Goal: Transaction & Acquisition: Purchase product/service

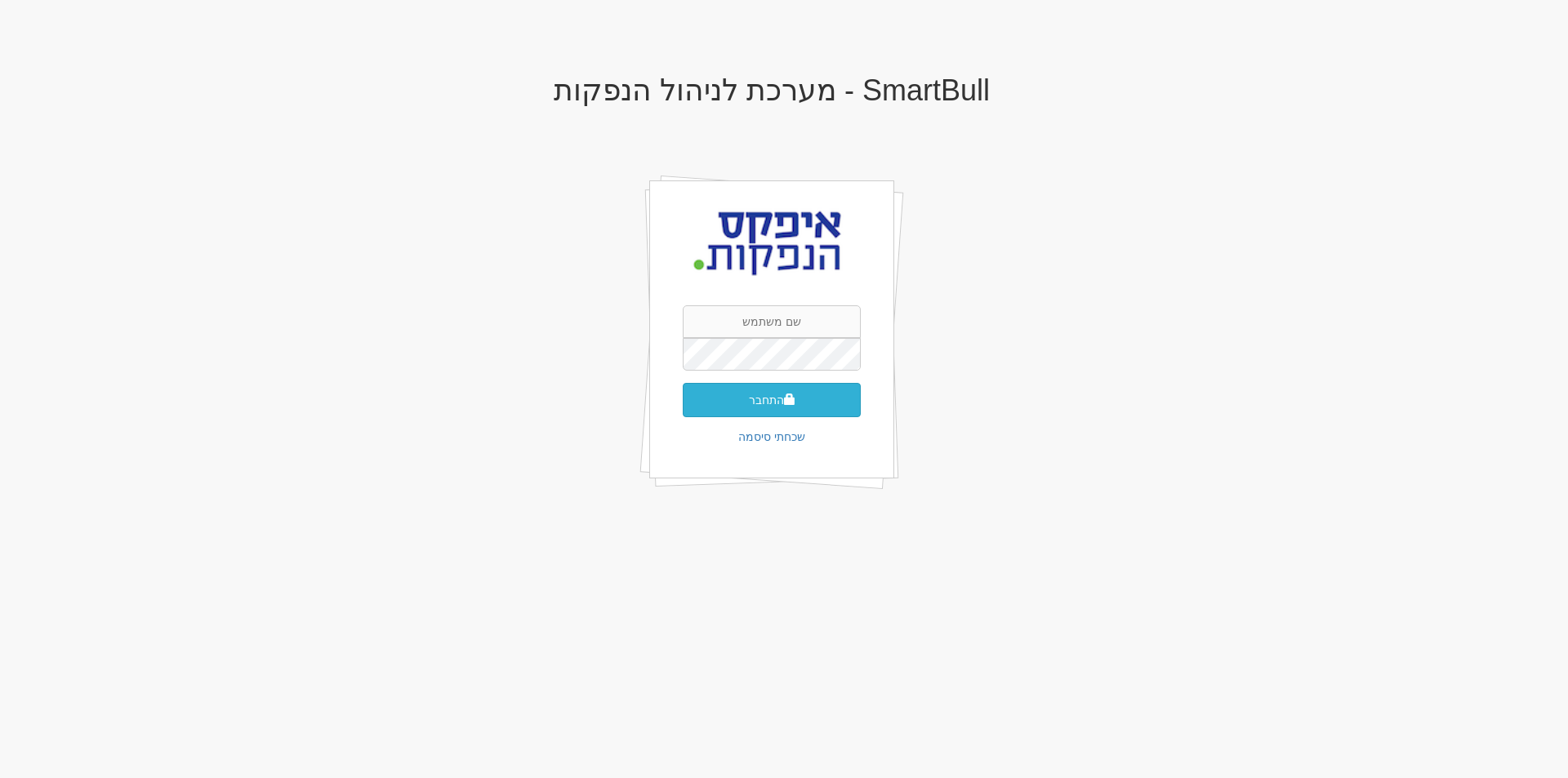
type input "aharons@apex-md.co.il"
click at [763, 408] on button "התחבר" at bounding box center [772, 400] width 178 height 35
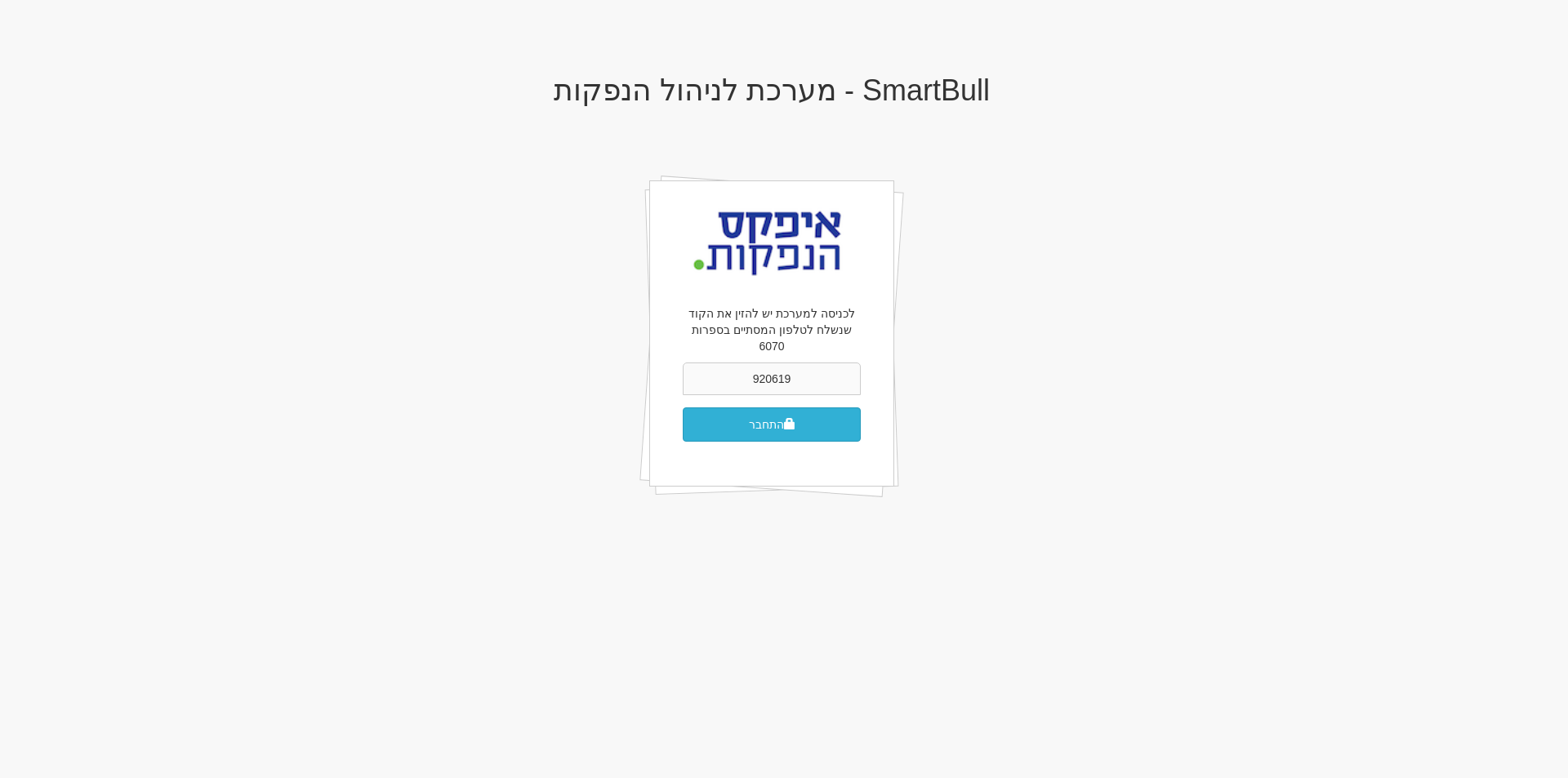
type input "920619"
click at [739, 408] on button "התחבר" at bounding box center [772, 425] width 178 height 35
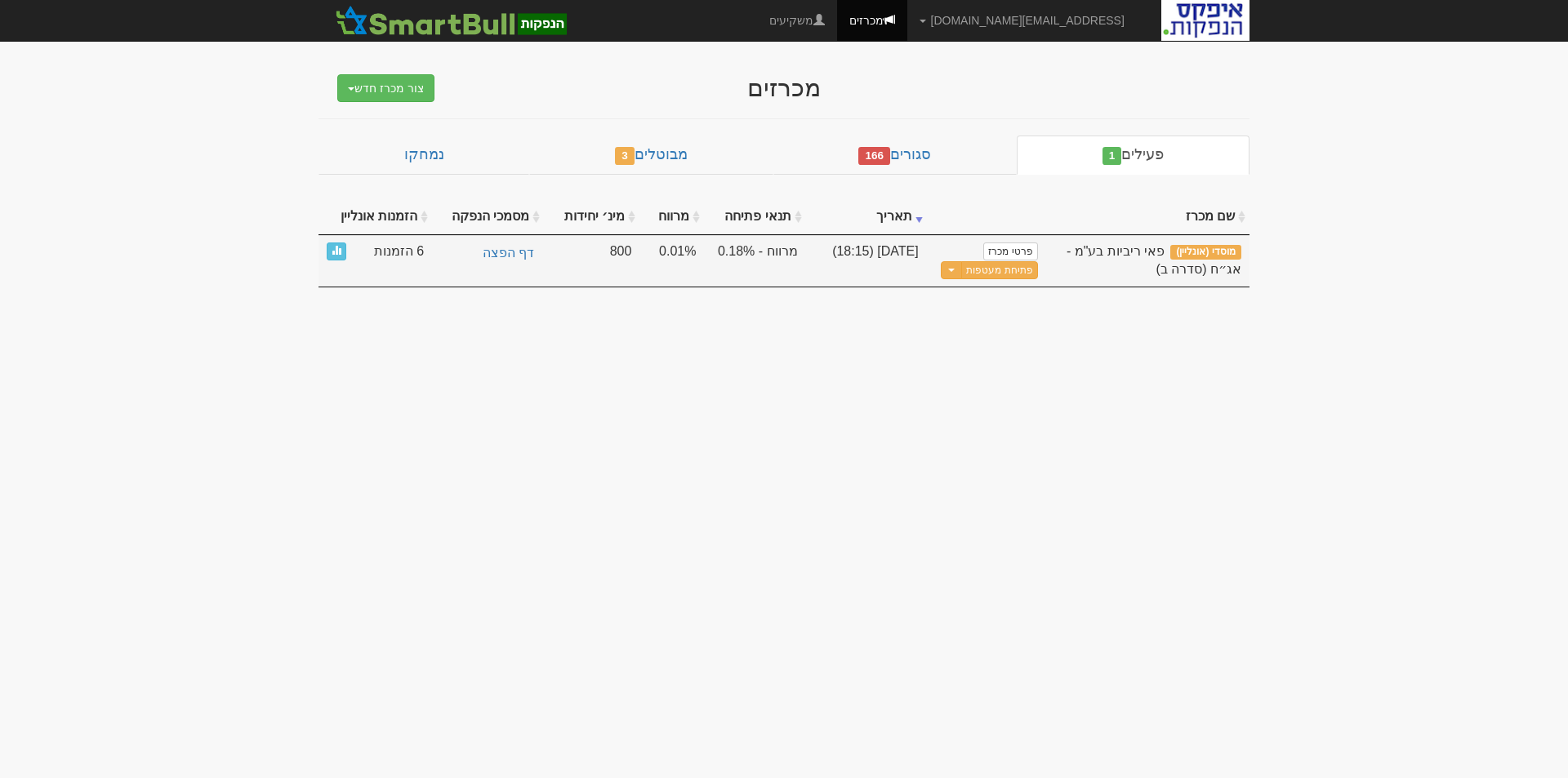
click at [396, 255] on span "6 הזמנות" at bounding box center [399, 251] width 50 height 19
click at [328, 252] on td "6 הזמנות מעקב קבלת הזמנות אונליין" at bounding box center [376, 261] width 114 height 53
click at [333, 252] on span at bounding box center [336, 249] width 10 height 10
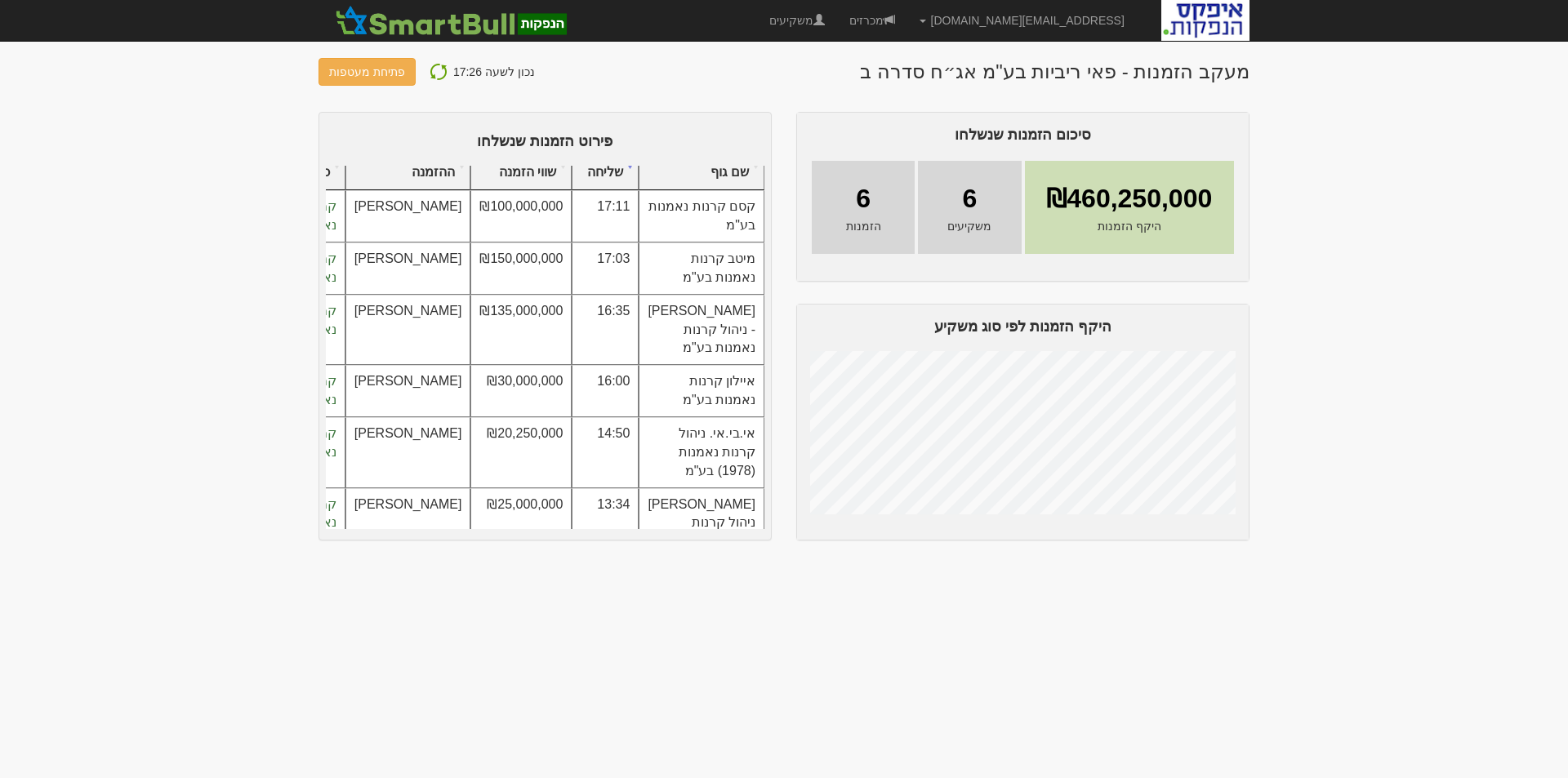
scroll to position [82, -1]
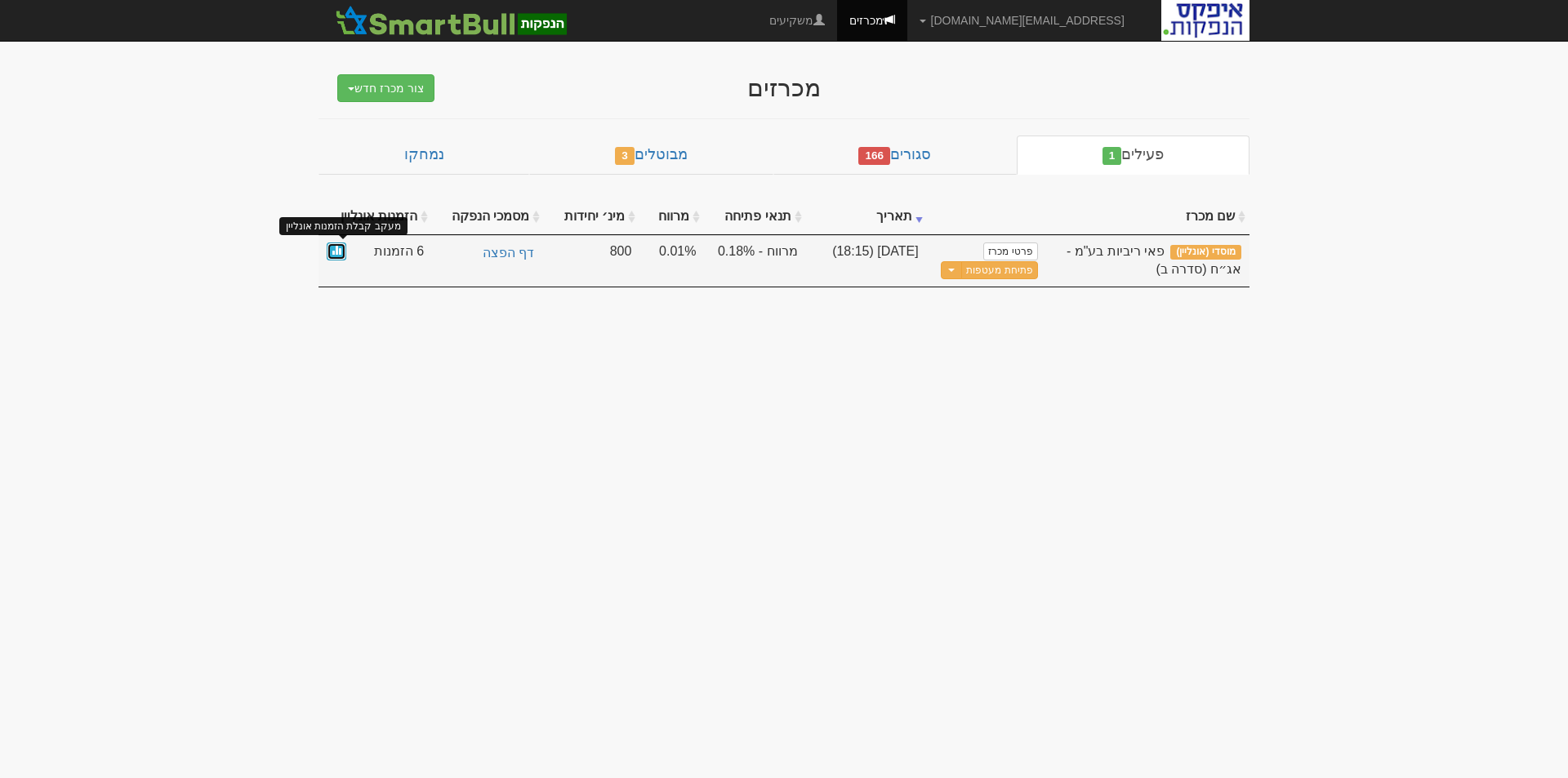
click at [333, 252] on span at bounding box center [336, 249] width 10 height 10
click at [342, 255] on link at bounding box center [337, 251] width 20 height 19
click at [340, 252] on span at bounding box center [336, 249] width 10 height 10
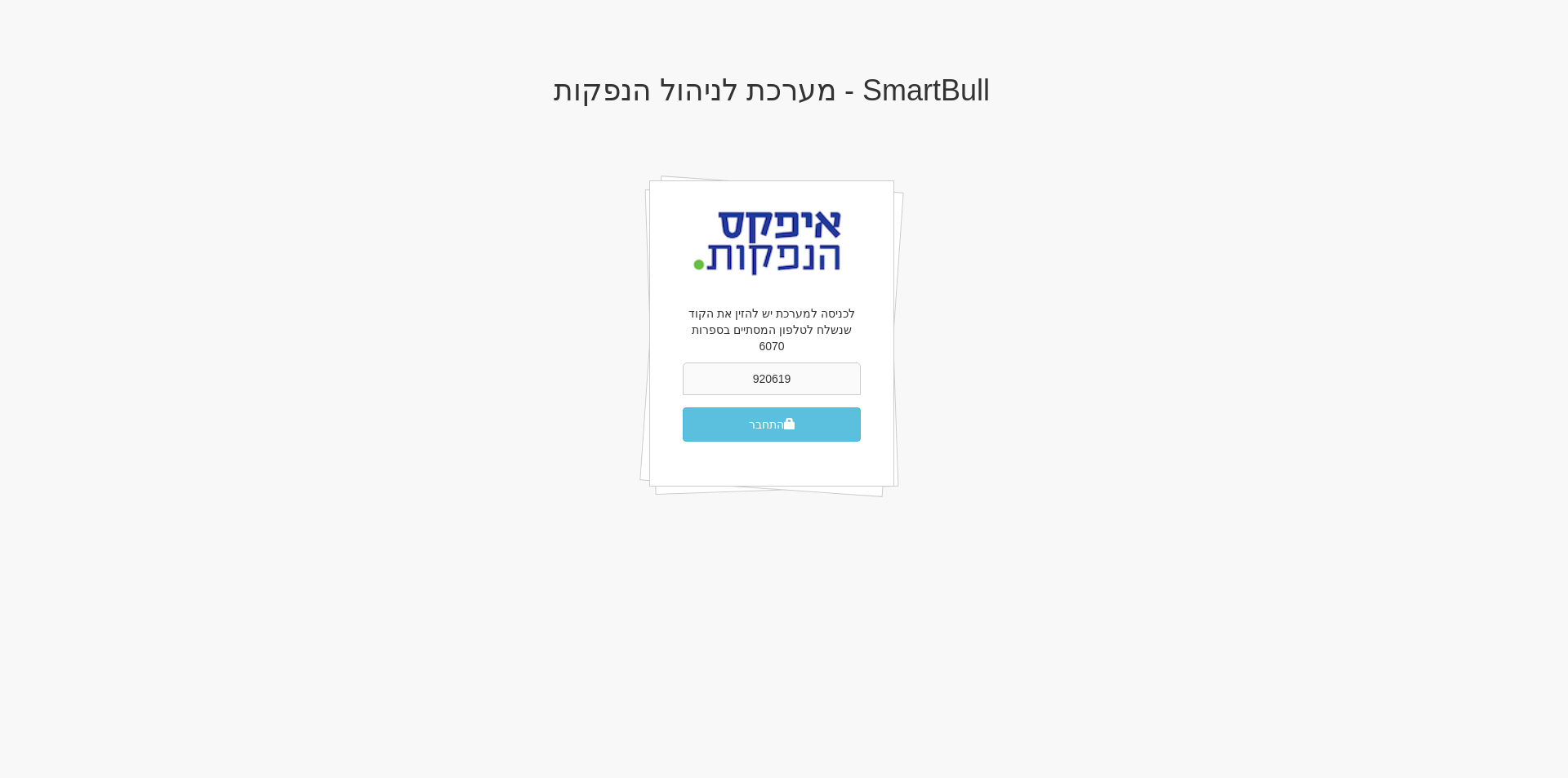
drag, startPoint x: 813, startPoint y: 357, endPoint x: 716, endPoint y: 359, distance: 97.0
click at [716, 362] on input "920619" at bounding box center [772, 378] width 178 height 33
click at [760, 408] on button "התחבר" at bounding box center [772, 425] width 178 height 35
click at [792, 362] on input "text" at bounding box center [772, 378] width 178 height 33
type input "785473"
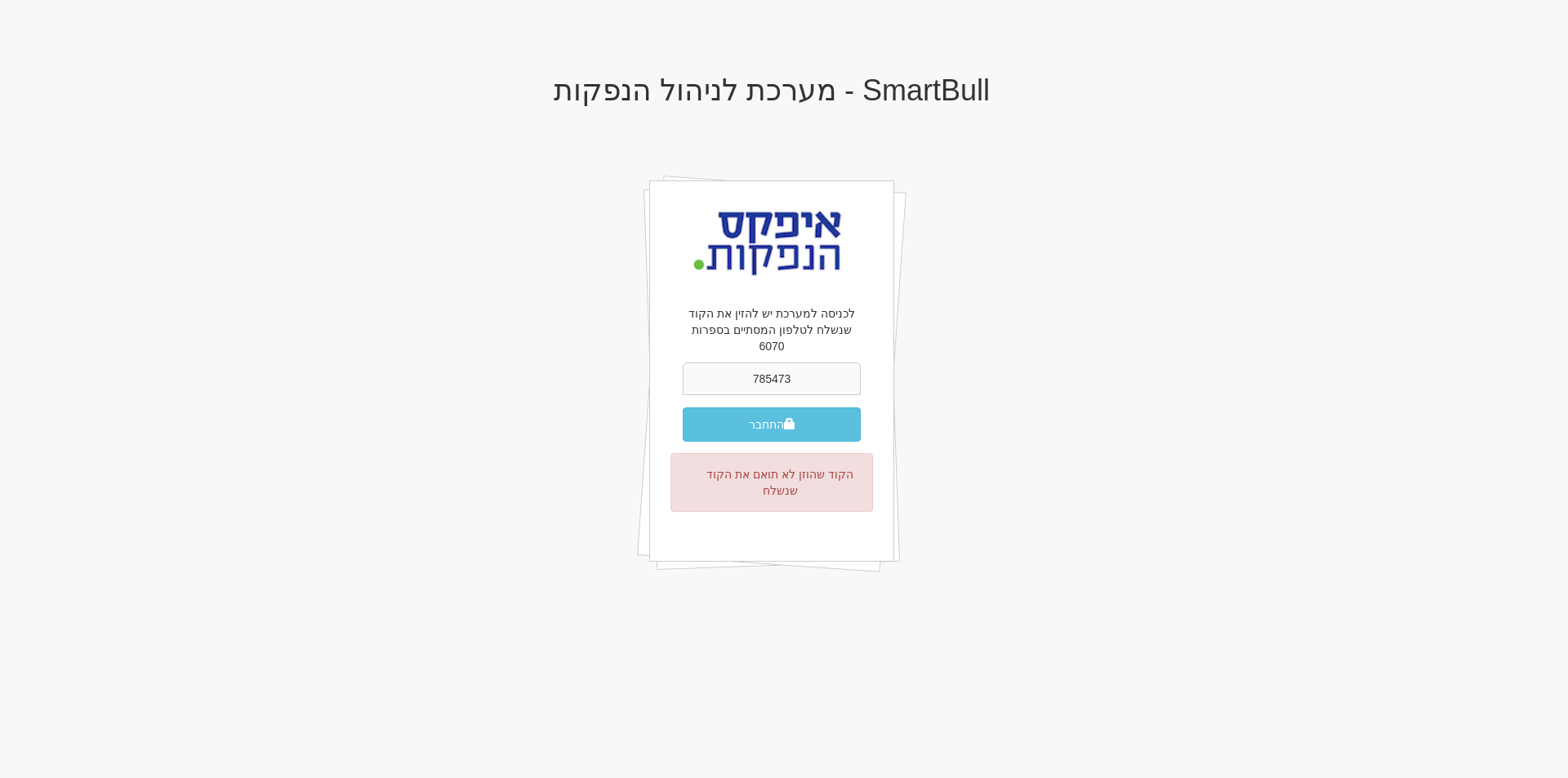
click at [683, 408] on button "התחבר" at bounding box center [772, 425] width 178 height 35
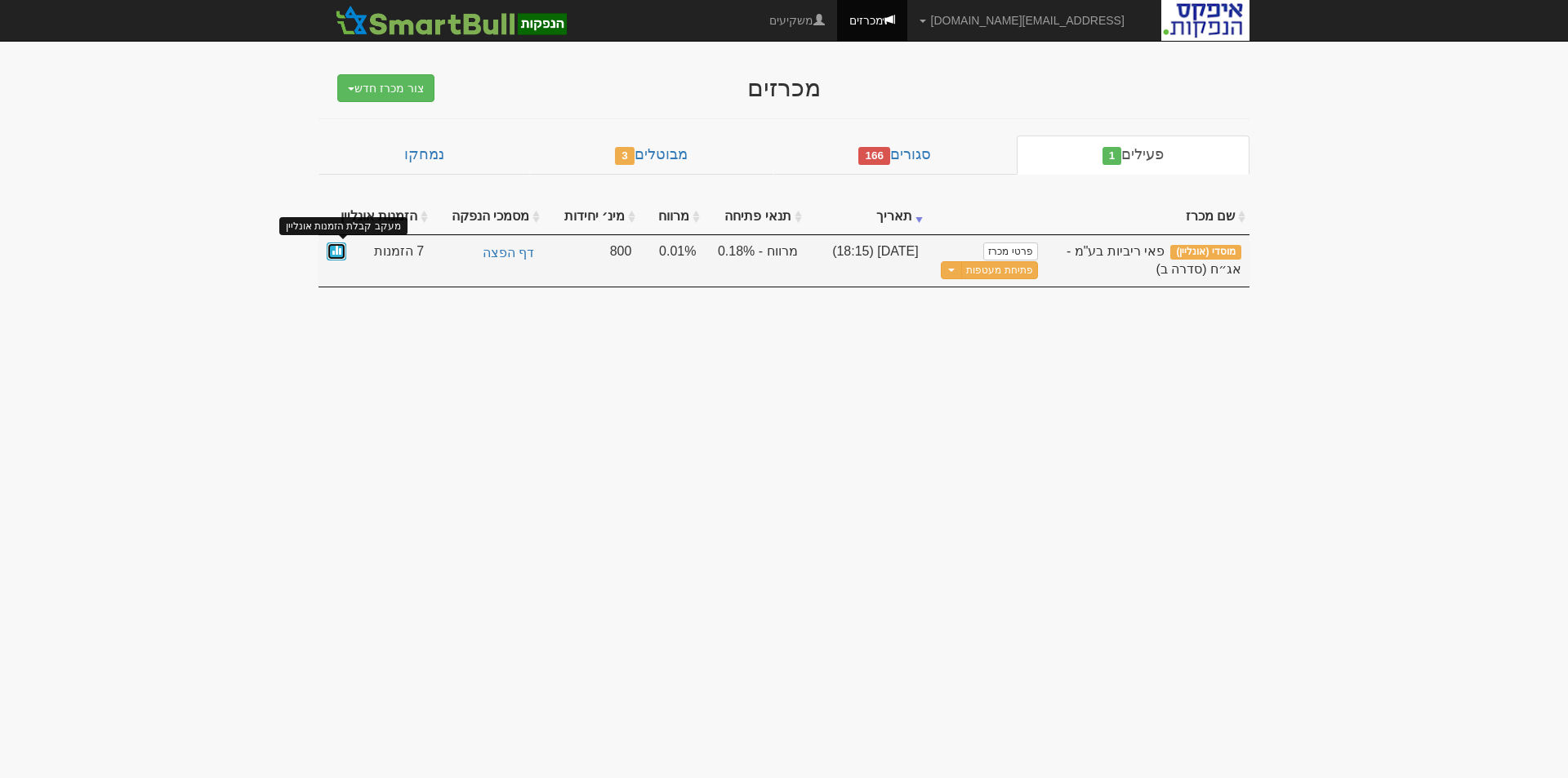
click at [337, 255] on link at bounding box center [337, 251] width 20 height 19
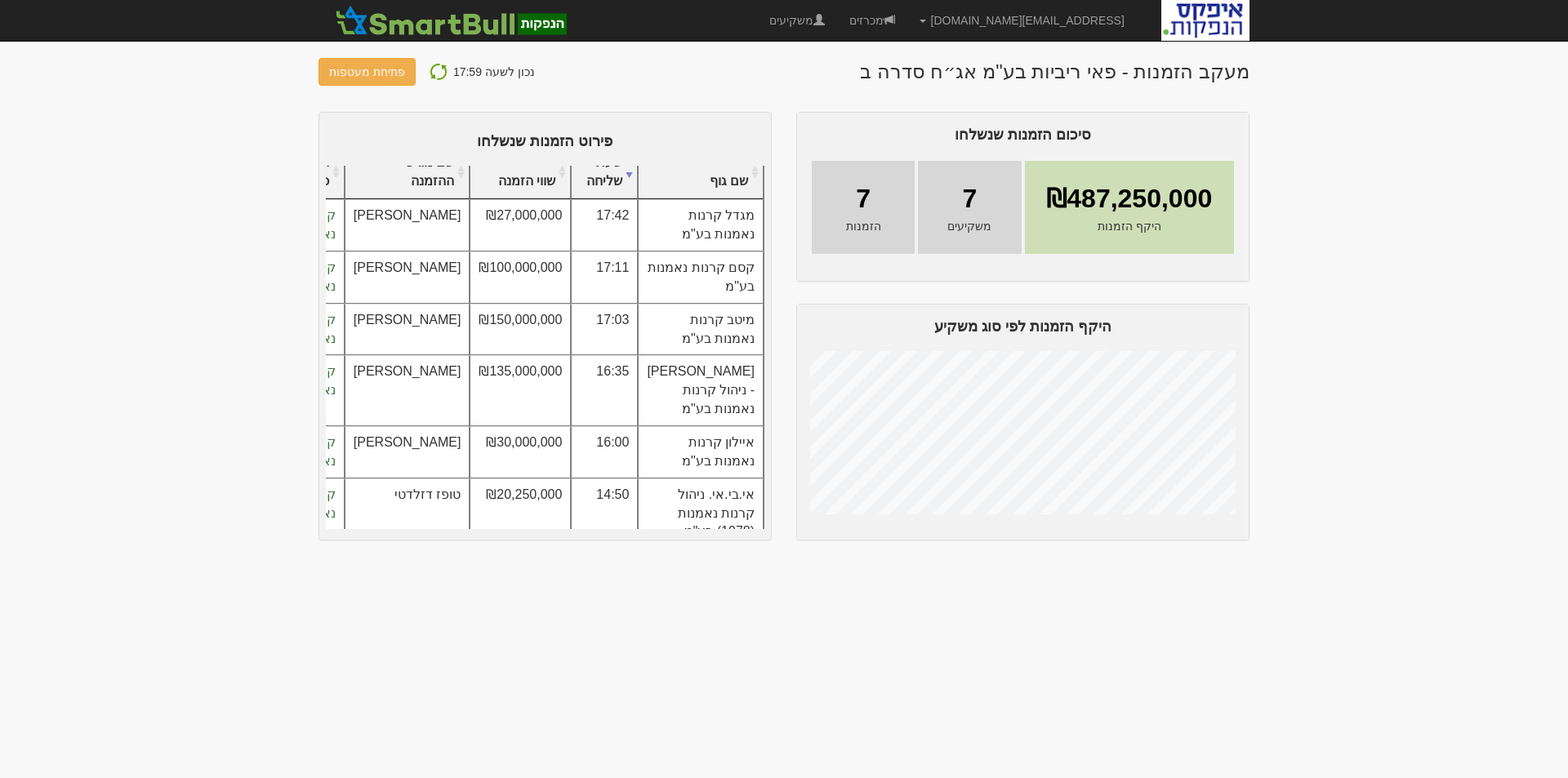
scroll to position [36, 0]
